Goal: Find specific page/section: Find specific page/section

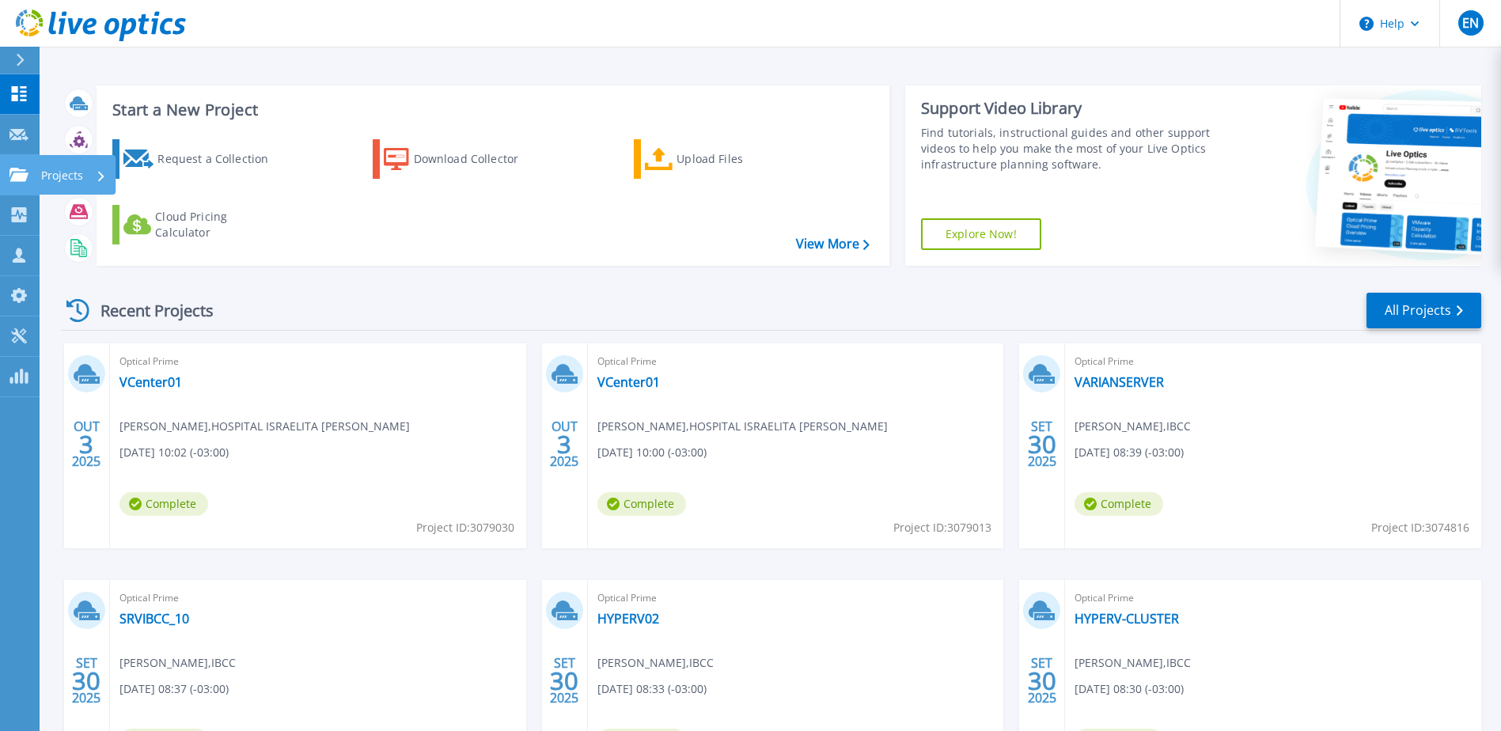
click at [17, 170] on icon at bounding box center [18, 174] width 19 height 13
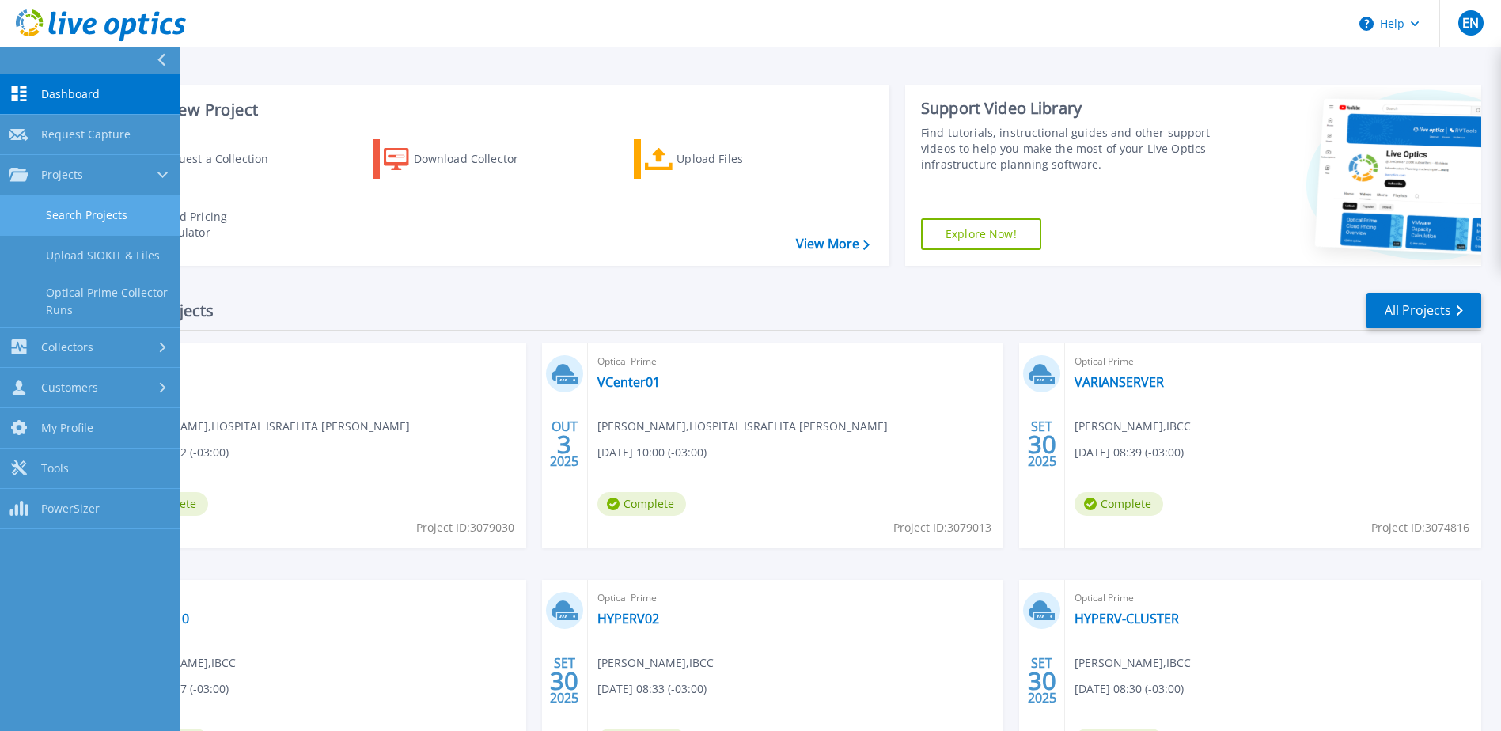
click at [89, 221] on link "Search Projects" at bounding box center [90, 215] width 180 height 40
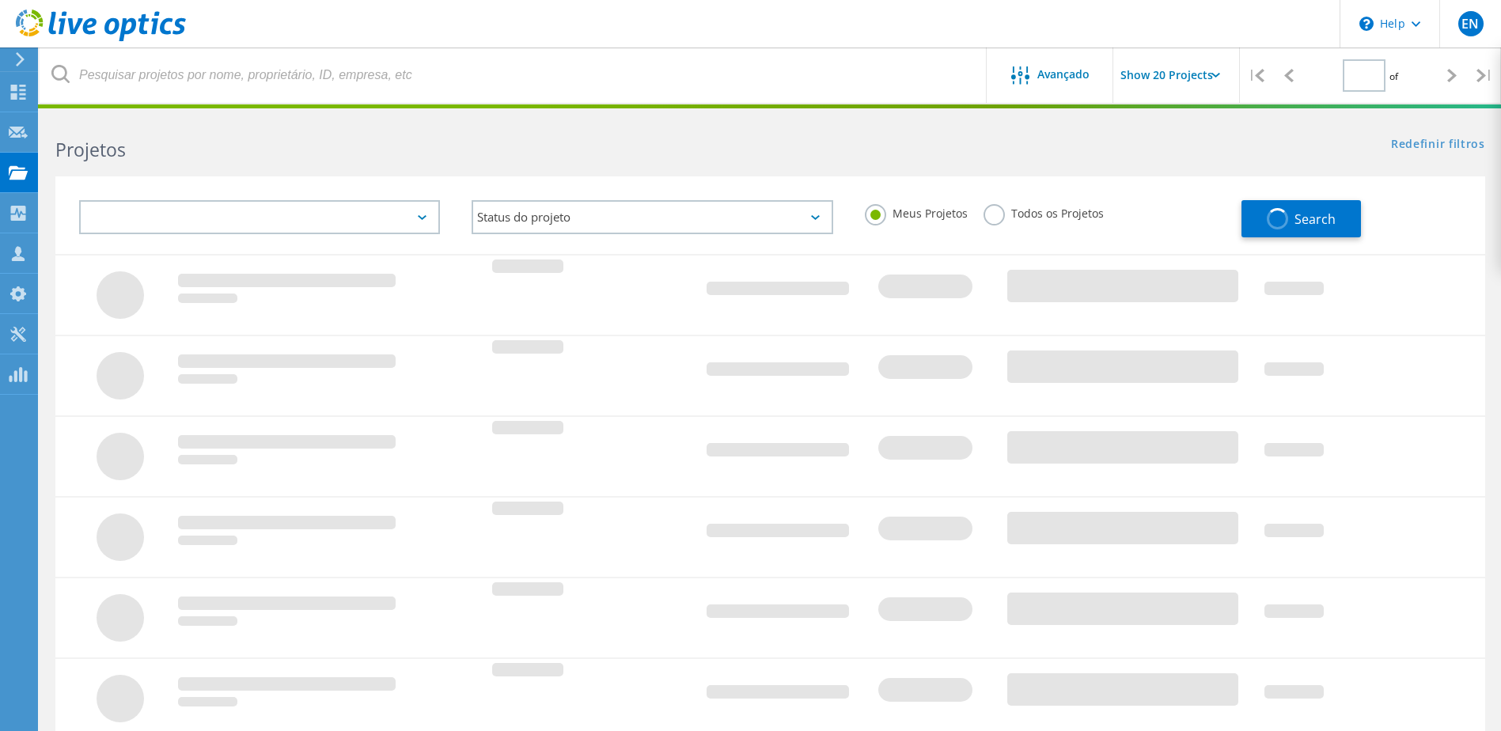
type input "1"
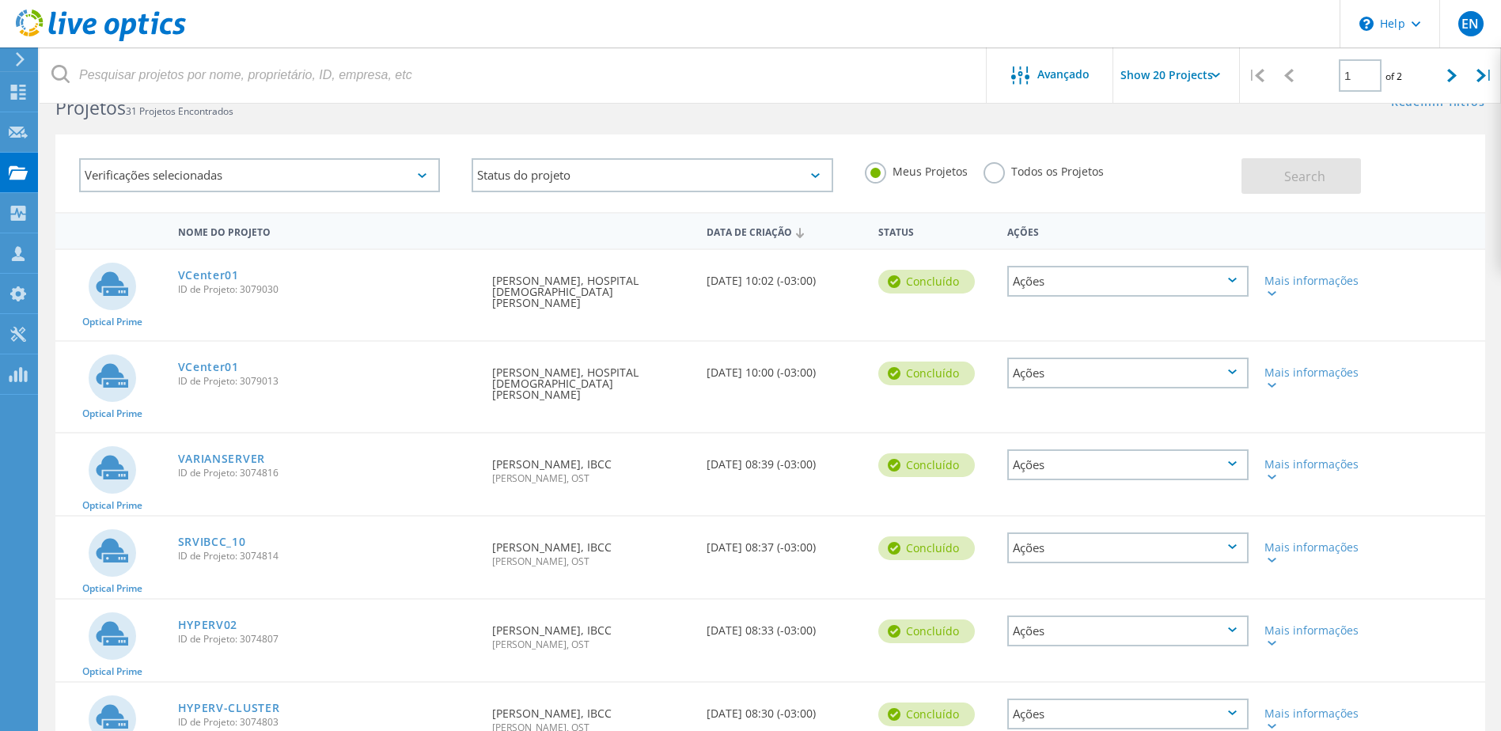
scroll to position [79, 0]
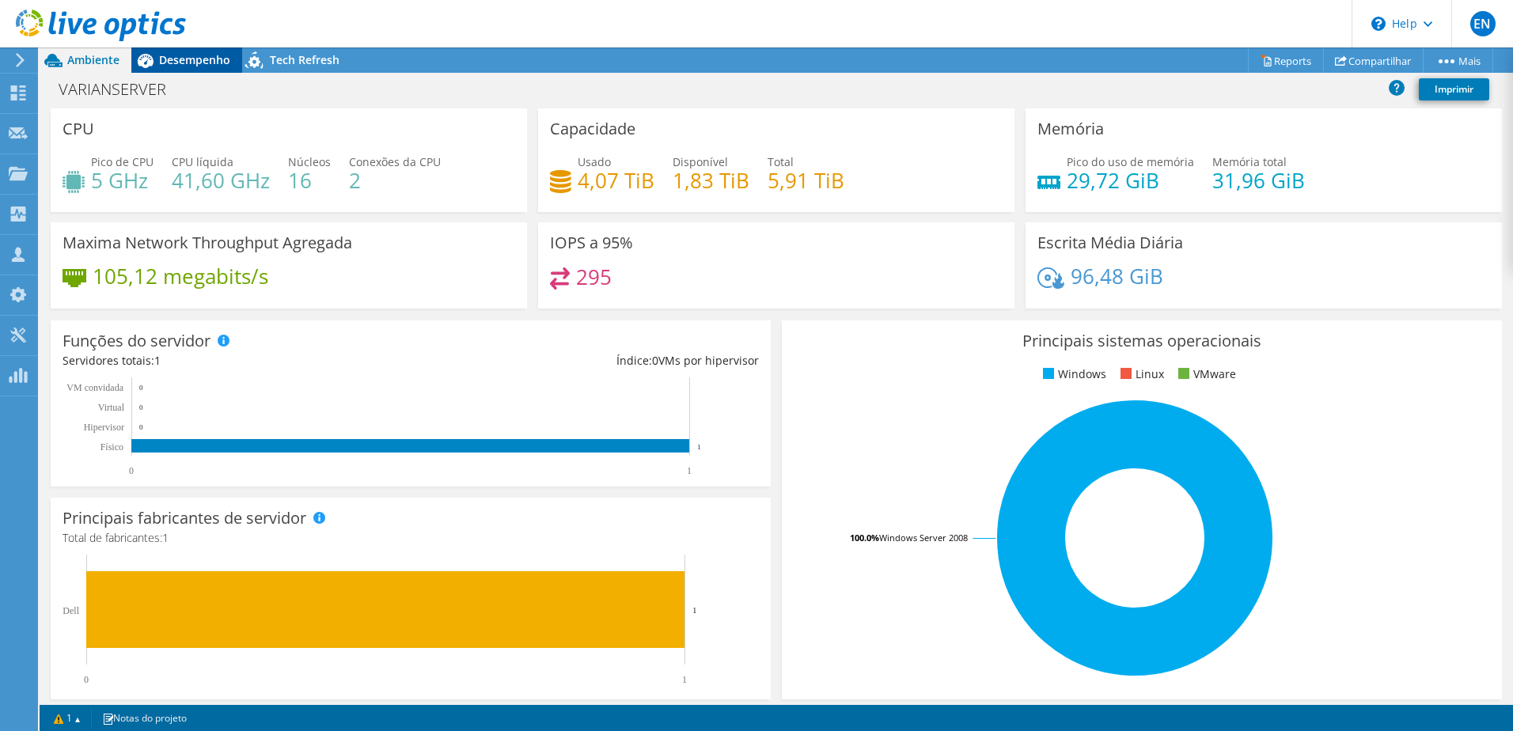
click at [204, 60] on span "Desempenho" at bounding box center [194, 59] width 71 height 15
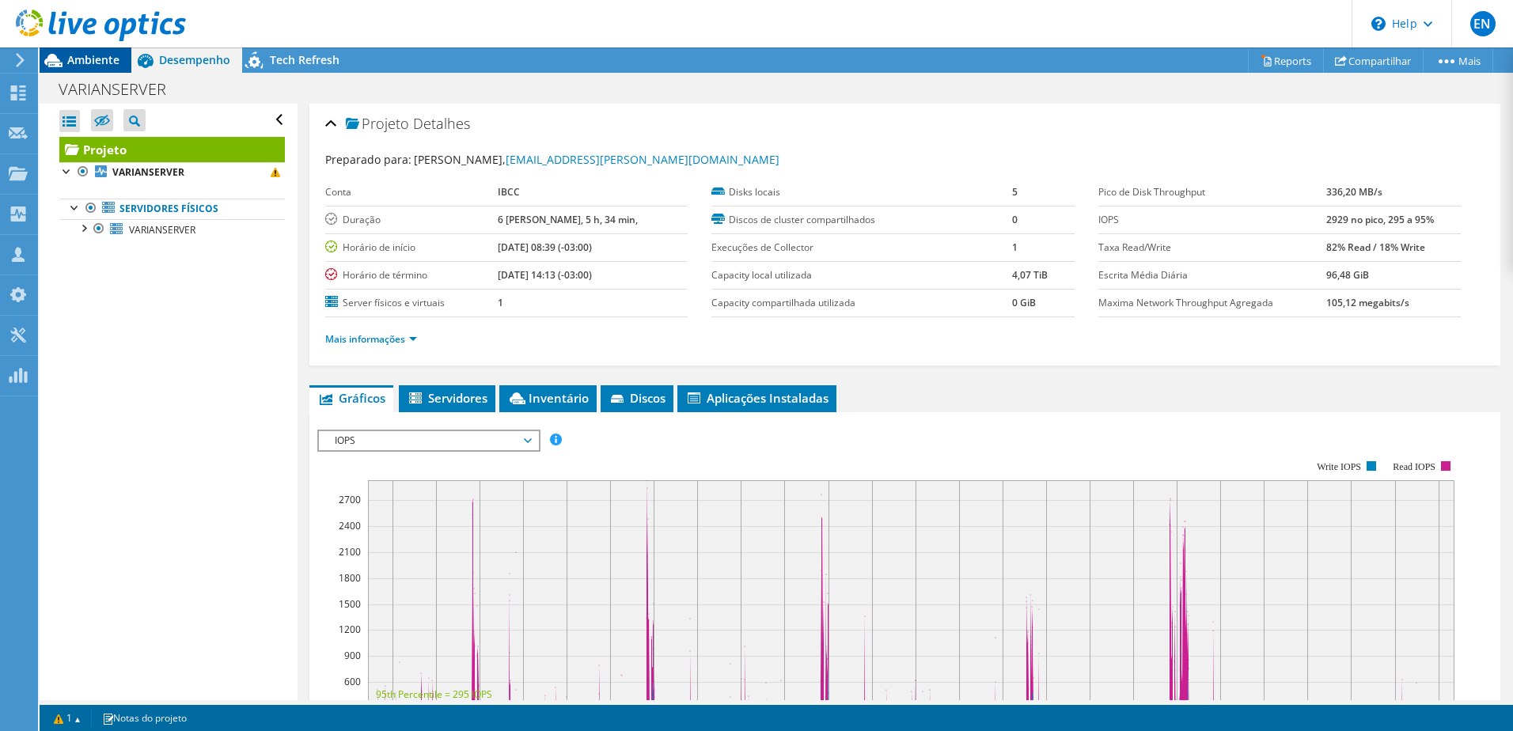
click at [73, 62] on span "Ambiente" at bounding box center [93, 59] width 52 height 15
